Goal: Task Accomplishment & Management: Manage account settings

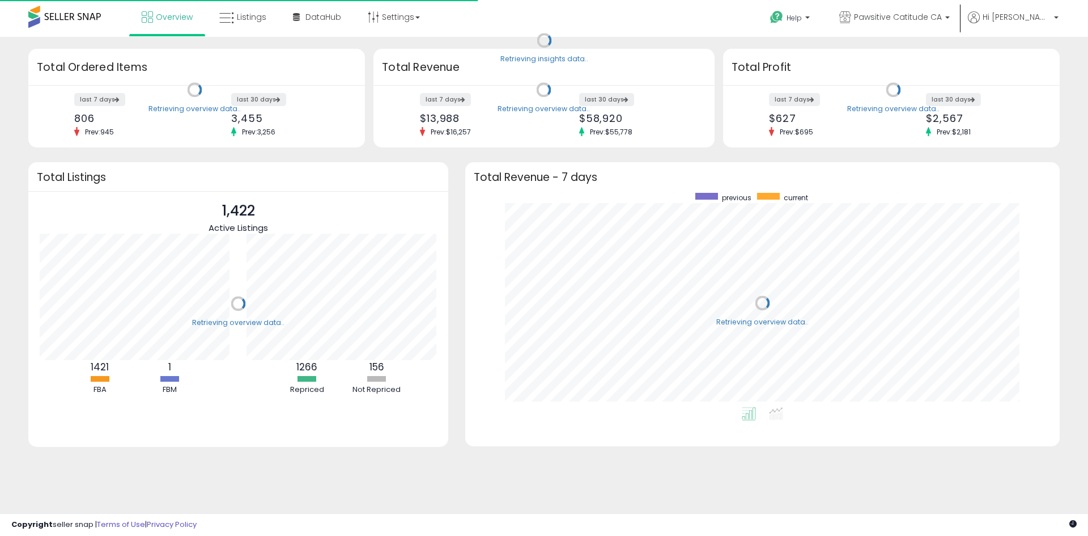
scroll to position [214, 572]
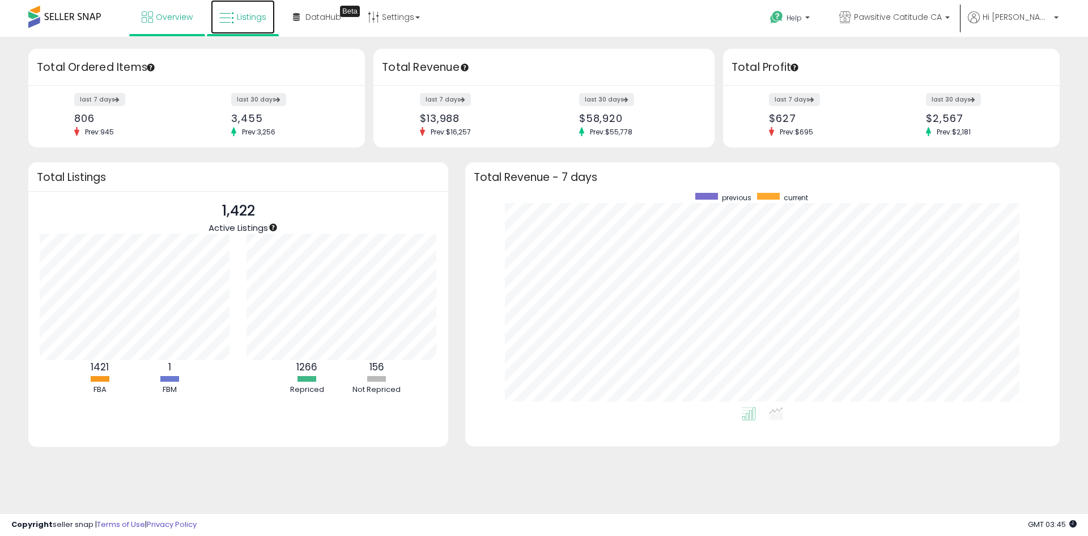
click at [264, 23] on link "Listings" at bounding box center [243, 17] width 64 height 34
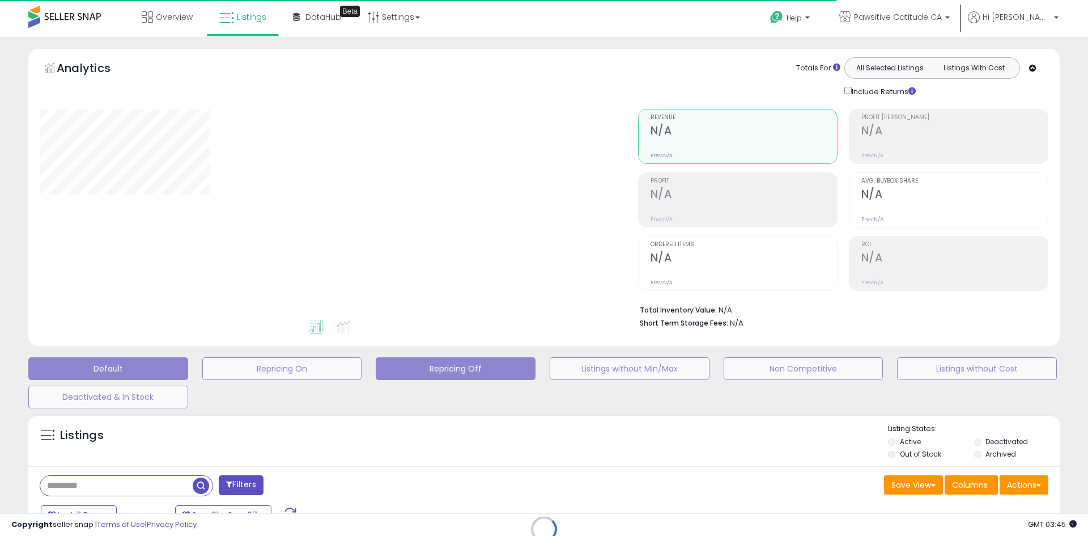
click at [441, 368] on button "Repricing Off" at bounding box center [456, 368] width 160 height 23
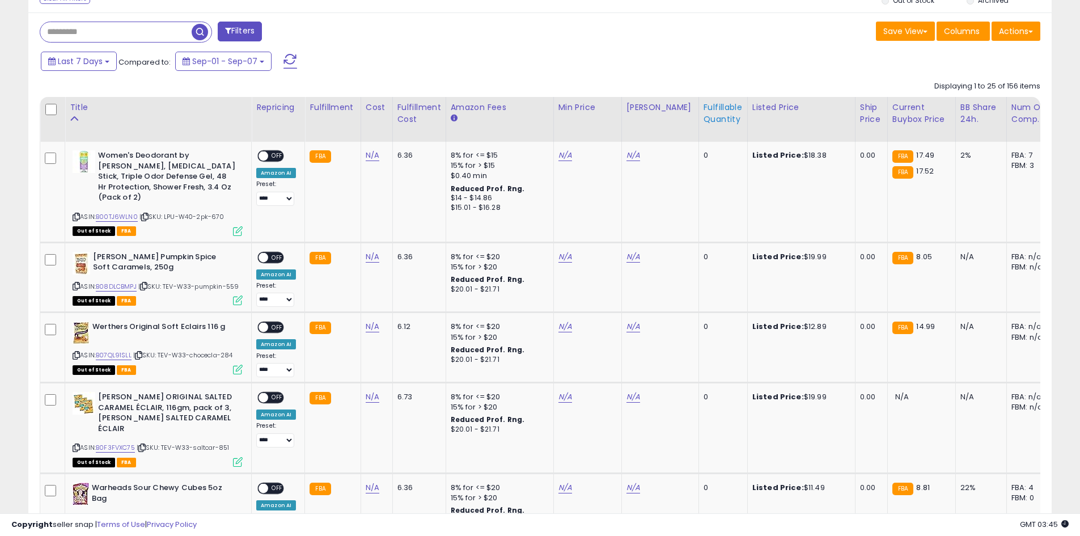
scroll to position [232, 594]
click at [704, 122] on div "Fulfillable Quantity" at bounding box center [723, 113] width 39 height 24
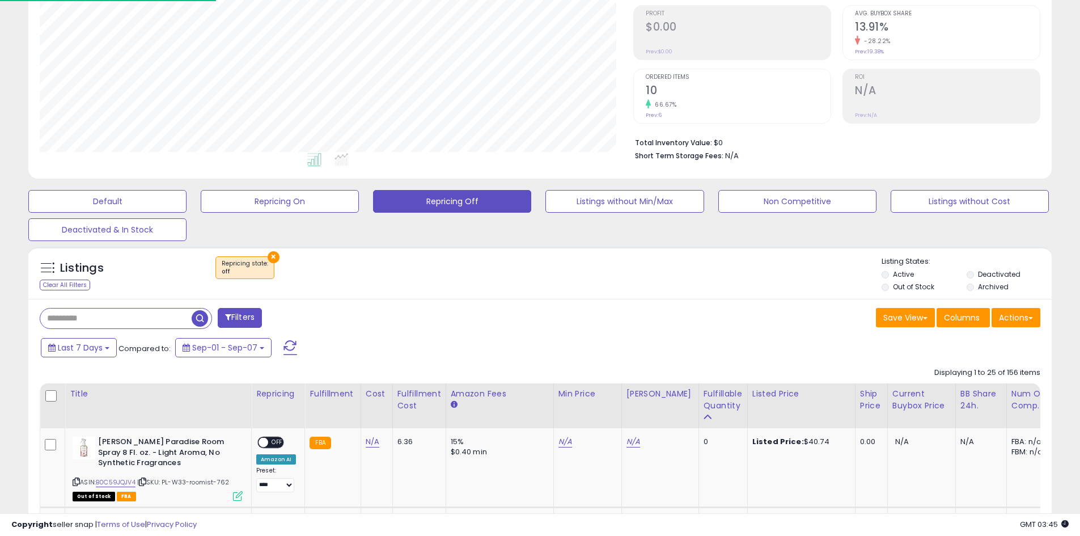
scroll to position [454, 0]
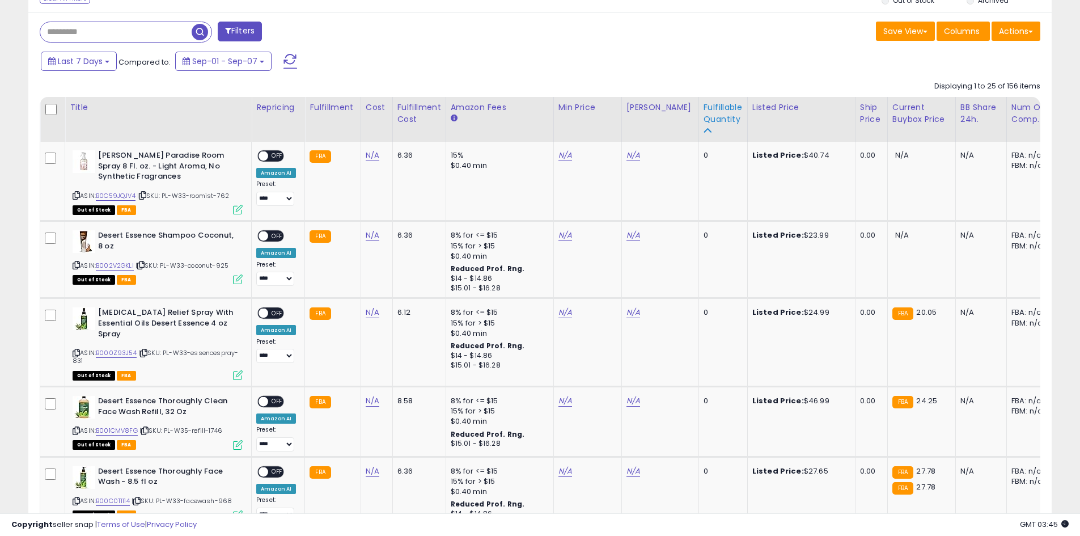
click at [706, 109] on div "Fulfillable Quantity" at bounding box center [723, 113] width 39 height 24
